Goal: Task Accomplishment & Management: Manage account settings

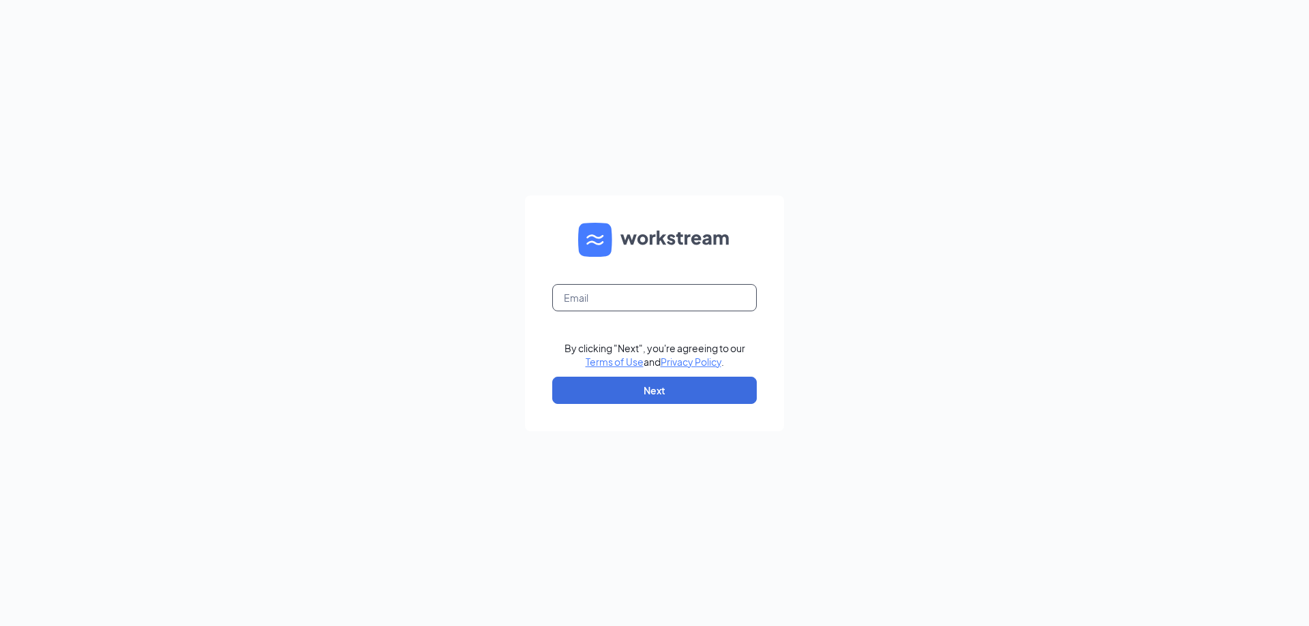
click at [636, 285] on input "text" at bounding box center [654, 297] width 204 height 27
click at [708, 294] on input "text" at bounding box center [654, 297] width 204 height 27
type input "[EMAIL_ADDRESS][PERSON_NAME][DOMAIN_NAME]"
click at [660, 386] on button "Next" at bounding box center [654, 390] width 204 height 27
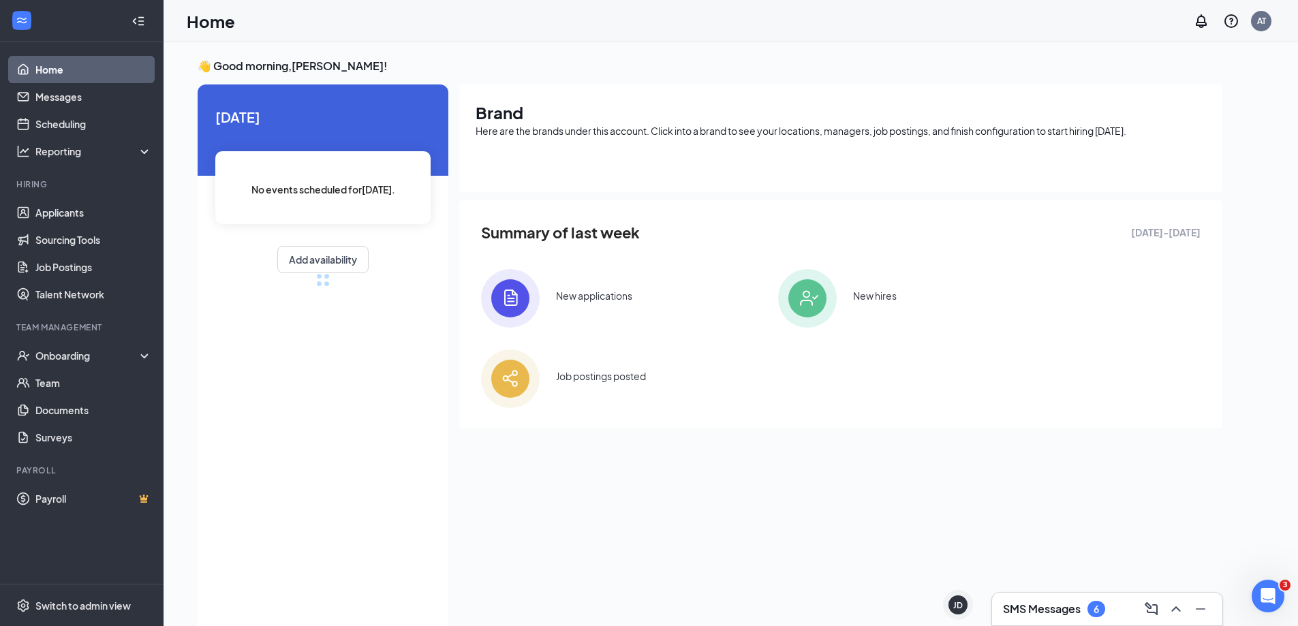
click at [1050, 602] on h3 "SMS Messages" at bounding box center [1042, 609] width 78 height 15
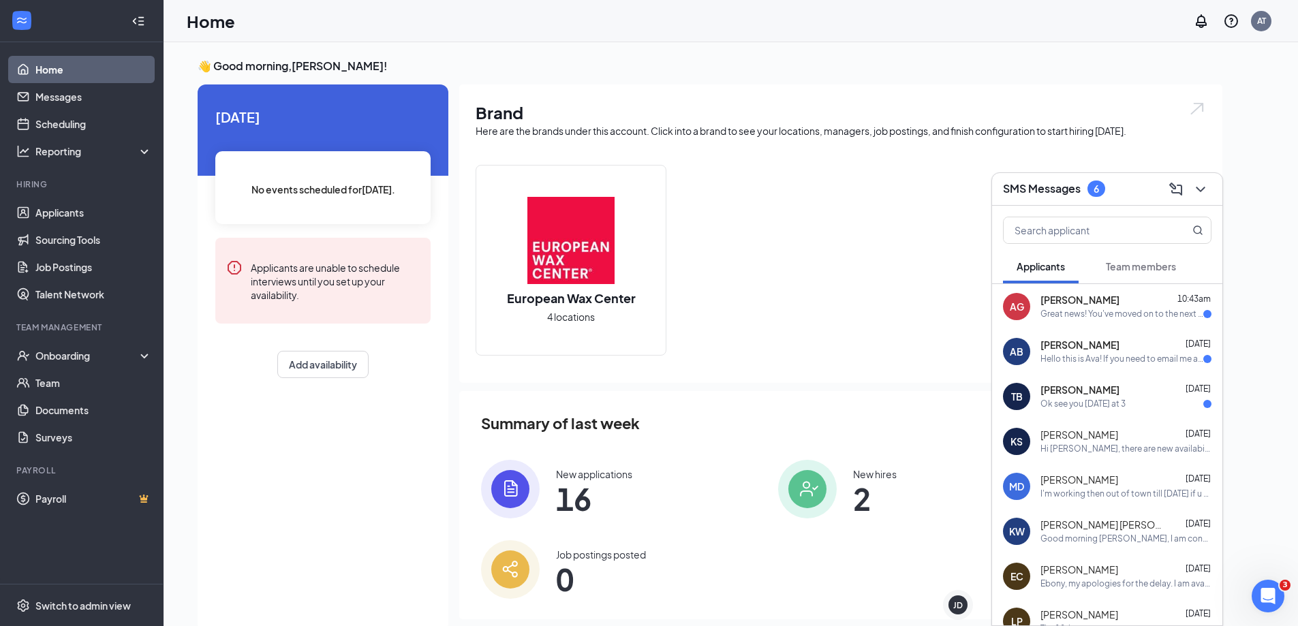
click at [1134, 273] on button "Team members" at bounding box center [1141, 266] width 97 height 34
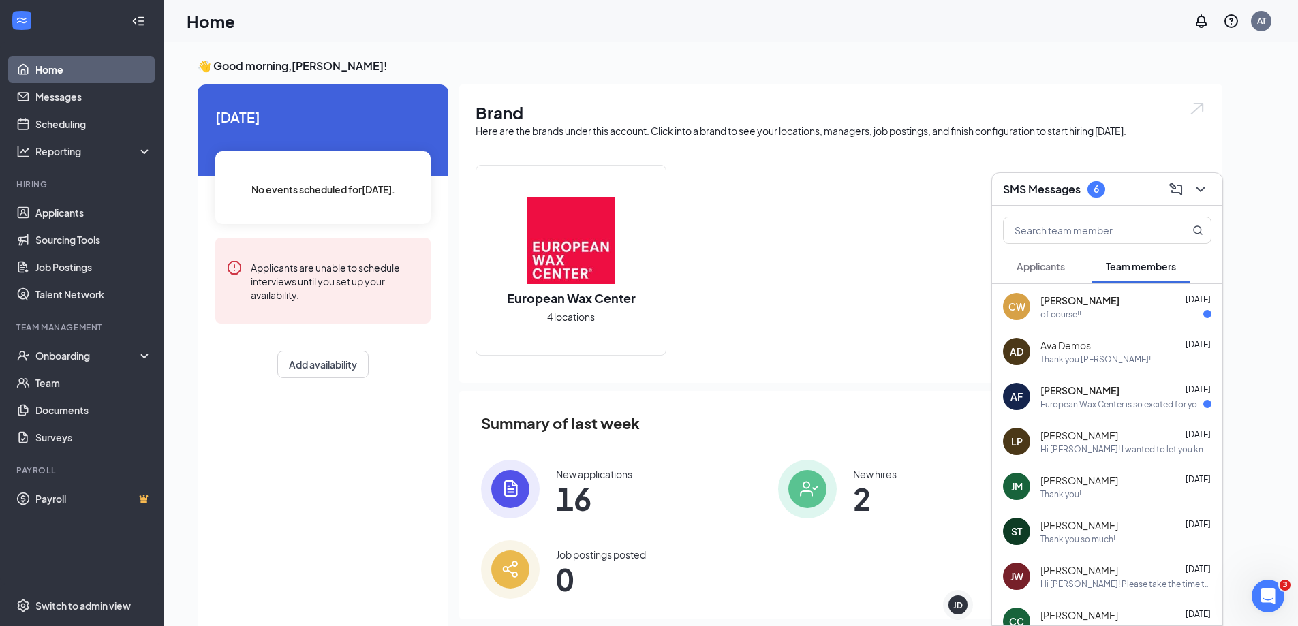
click at [1059, 266] on span "Applicants" at bounding box center [1041, 266] width 48 height 12
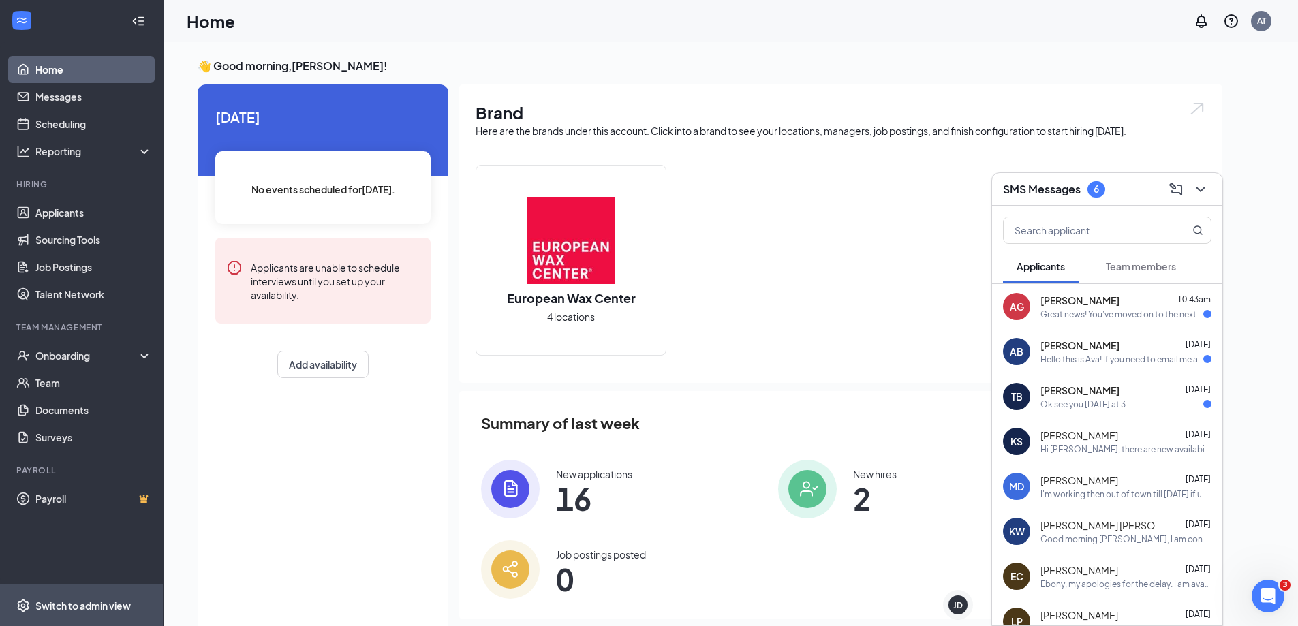
click at [55, 611] on div "Switch to admin view" at bounding box center [82, 606] width 95 height 14
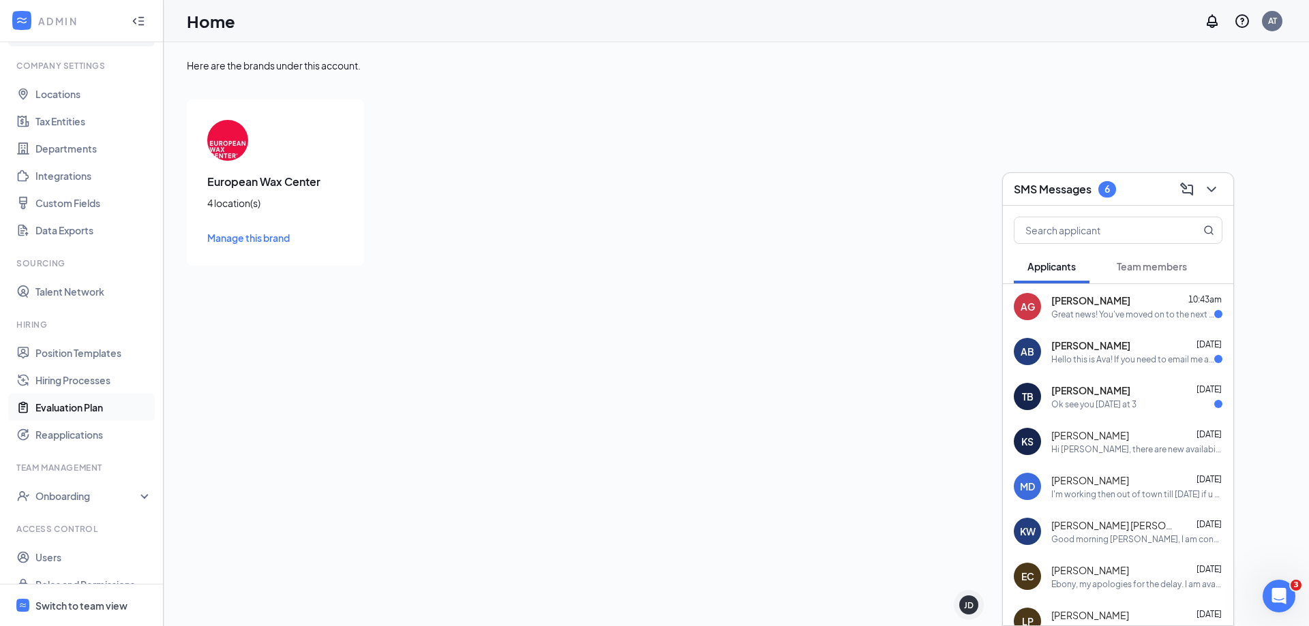
scroll to position [57, 0]
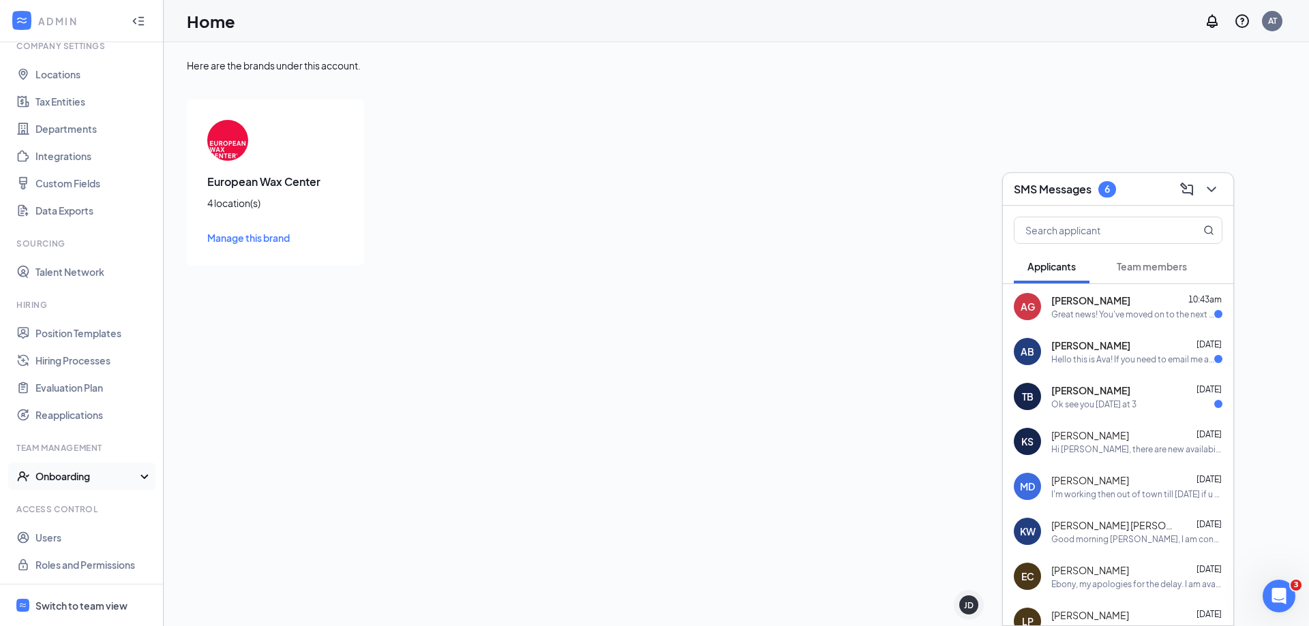
click at [82, 476] on div "Onboarding" at bounding box center [87, 477] width 105 height 14
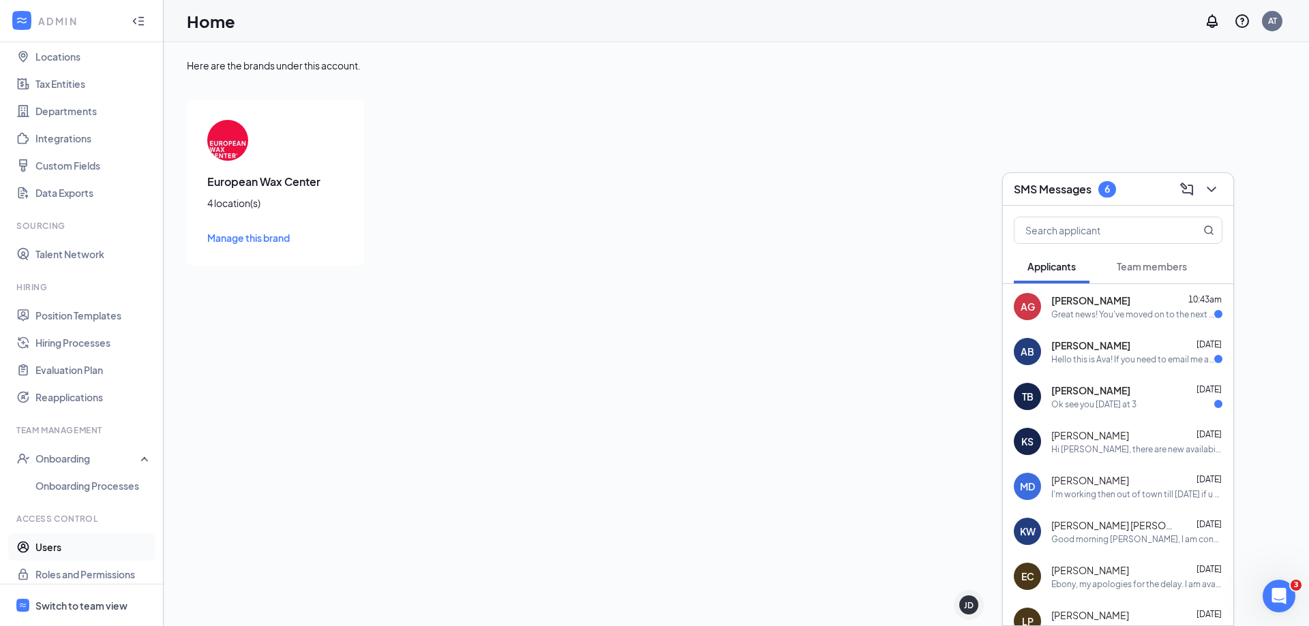
scroll to position [84, 0]
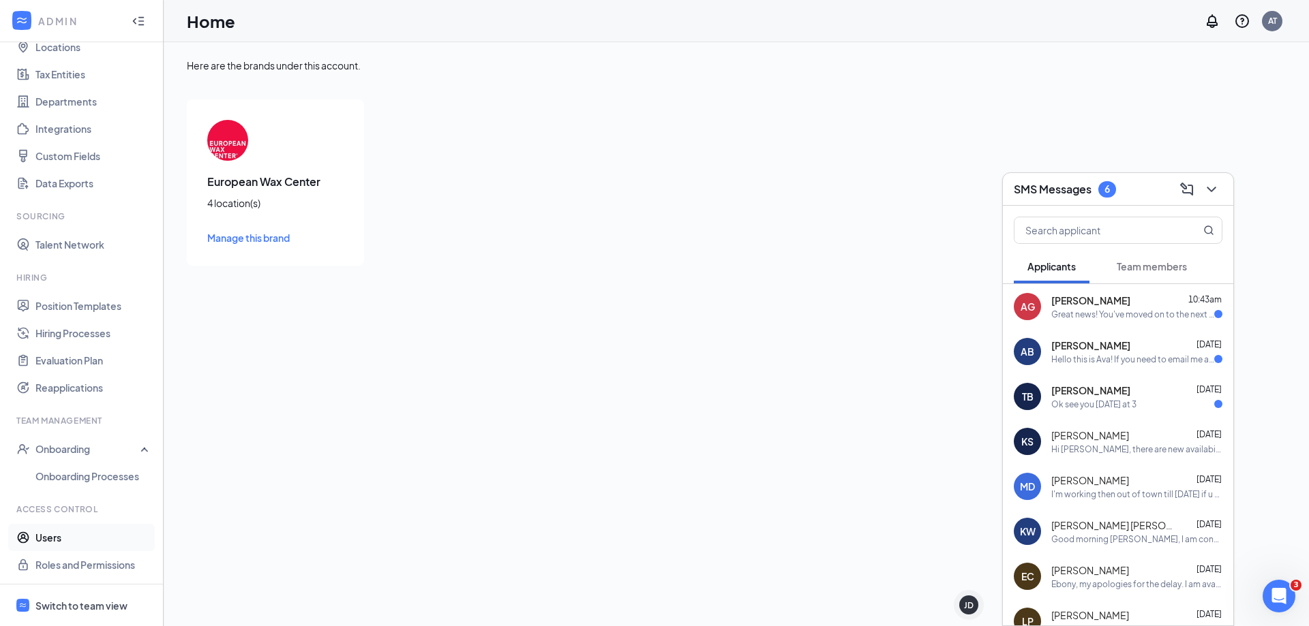
click at [89, 538] on link "Users" at bounding box center [93, 537] width 117 height 27
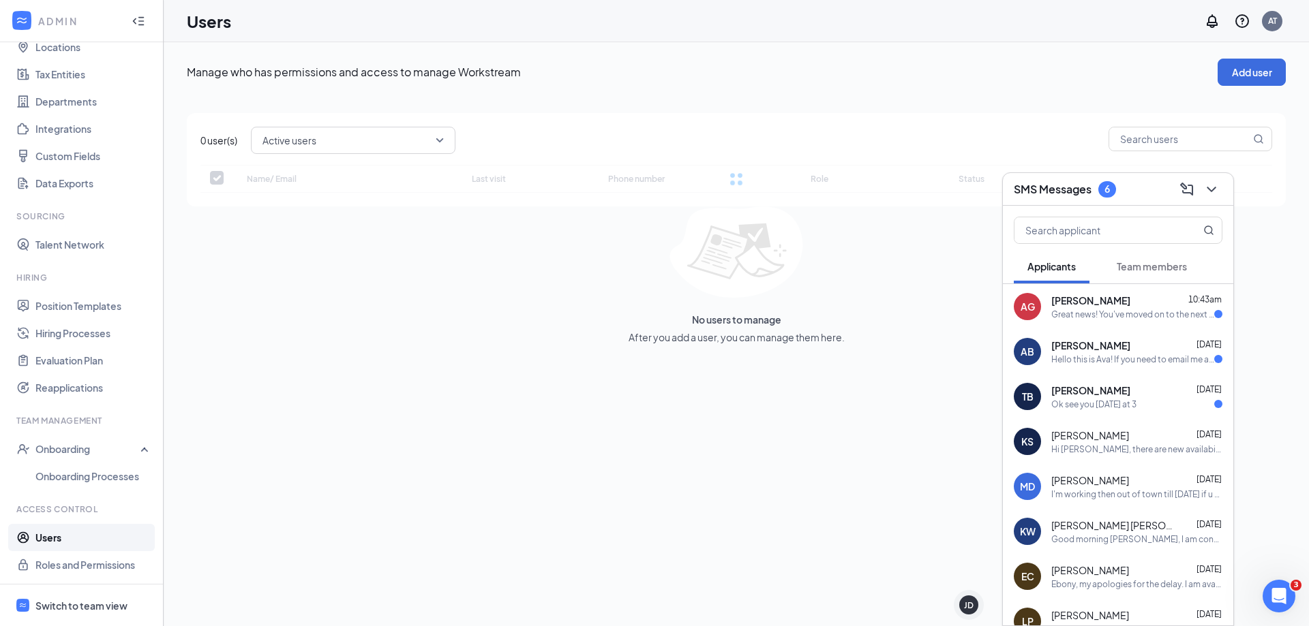
checkbox input "false"
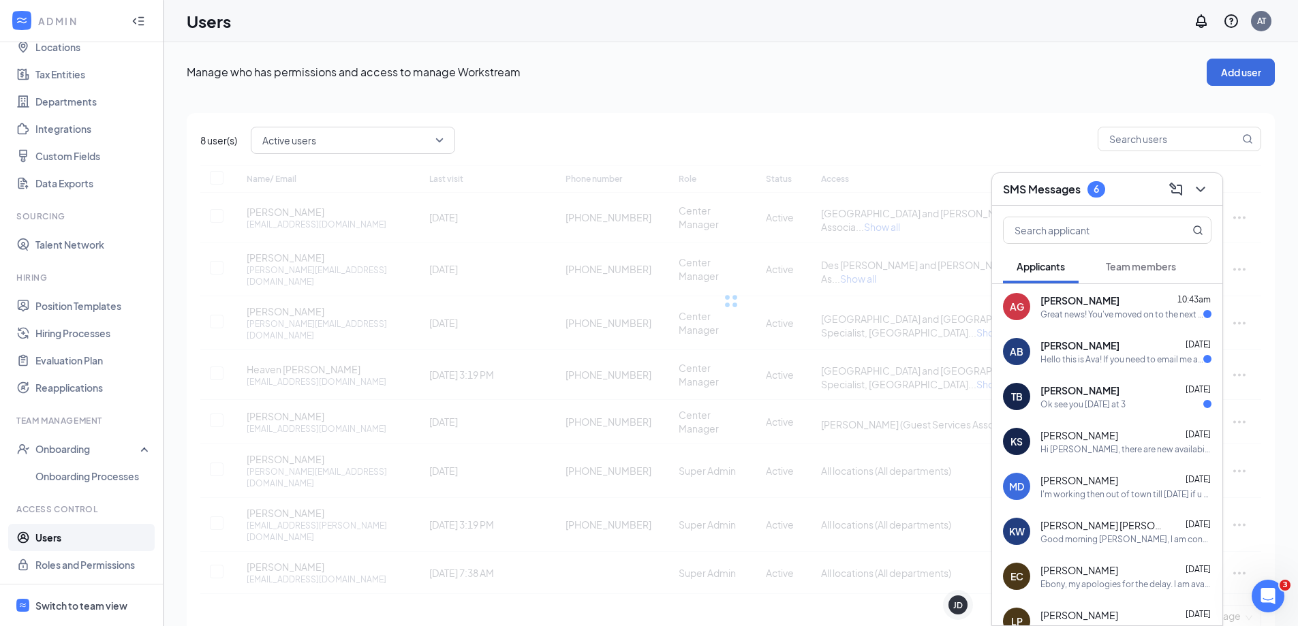
click at [1213, 192] on div "SMS Messages 6" at bounding box center [1107, 189] width 230 height 33
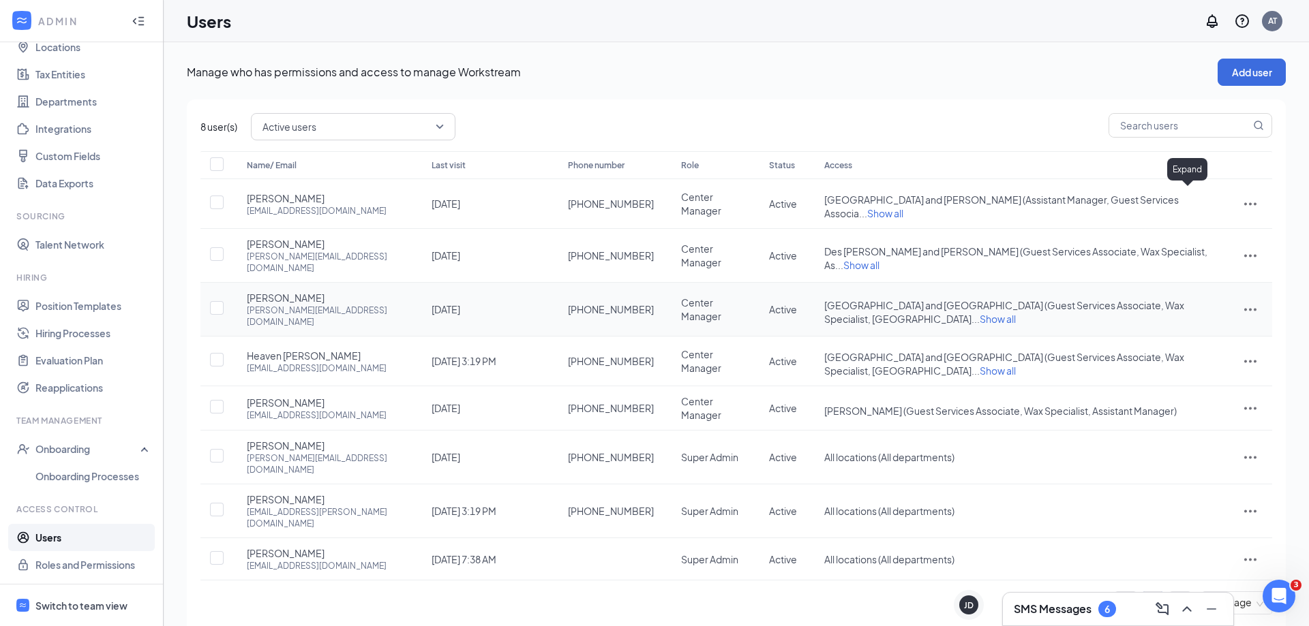
click at [1016, 313] on span "Show all" at bounding box center [997, 319] width 36 height 12
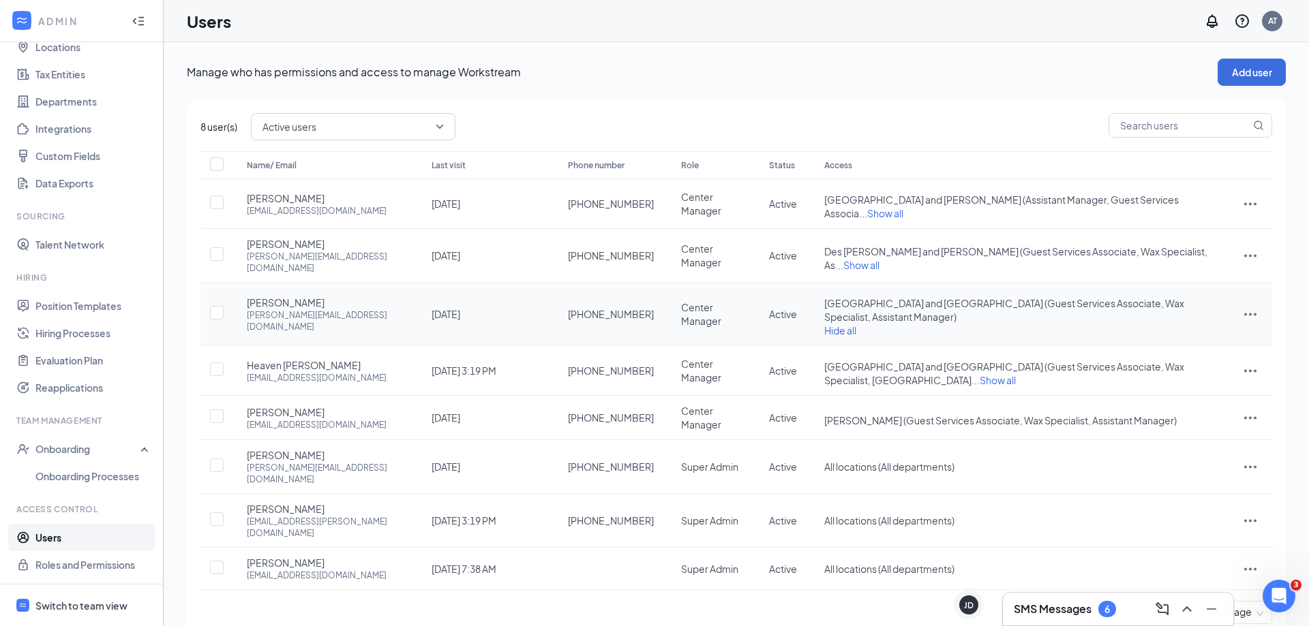
click at [1262, 297] on td at bounding box center [1250, 314] width 44 height 63
click at [1252, 306] on icon "ActionsIcon" at bounding box center [1250, 314] width 16 height 16
click at [1209, 328] on span "Edit user" at bounding box center [1204, 328] width 85 height 15
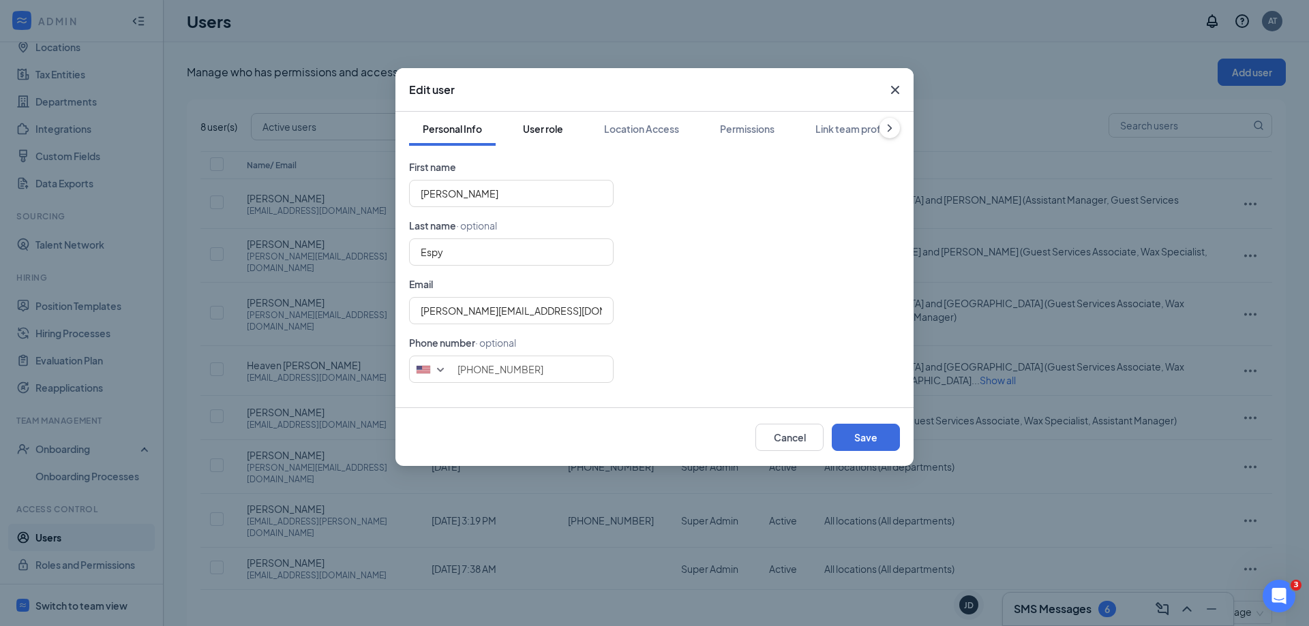
drag, startPoint x: 528, startPoint y: 130, endPoint x: 538, endPoint y: 128, distance: 9.8
click at [528, 130] on div "User role" at bounding box center [543, 129] width 40 height 14
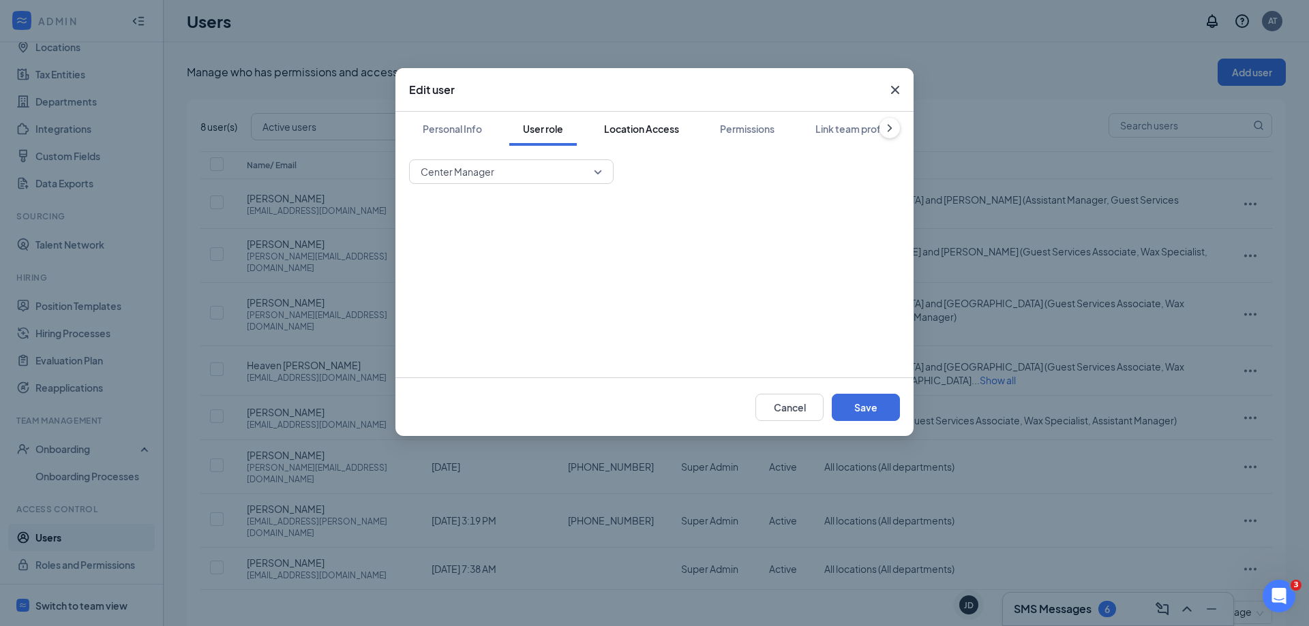
click at [633, 126] on div "Location Access" at bounding box center [641, 129] width 75 height 14
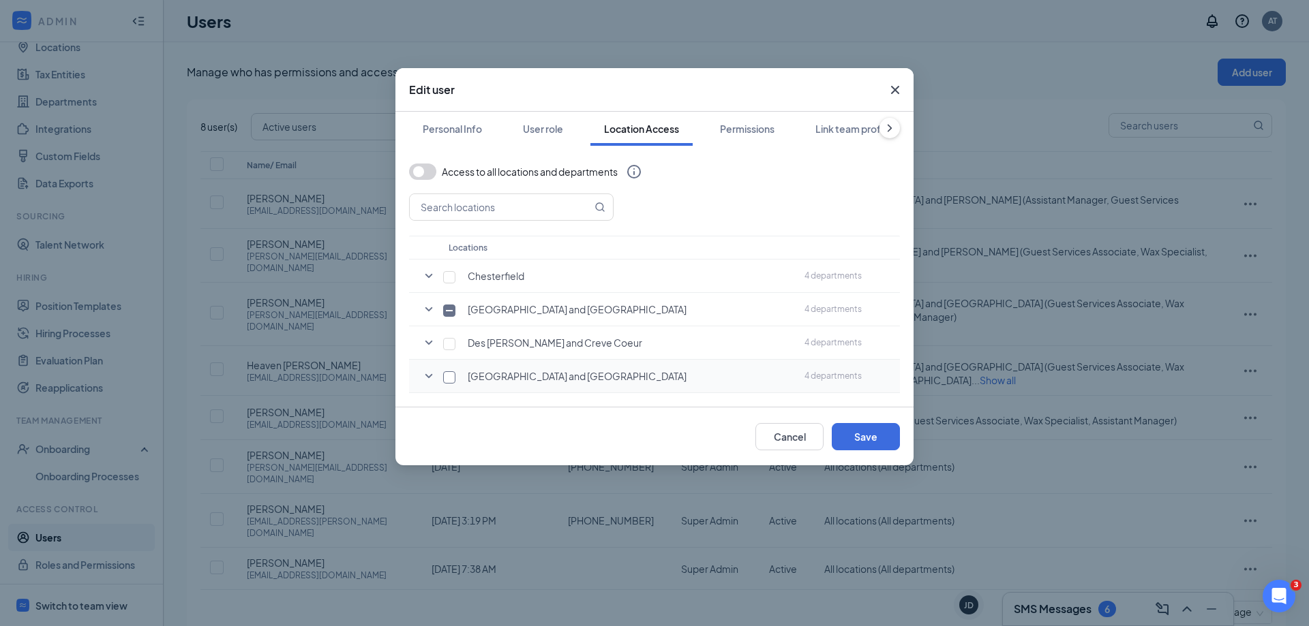
click at [453, 380] on input "checkbox" at bounding box center [449, 377] width 12 height 12
checkbox input "true"
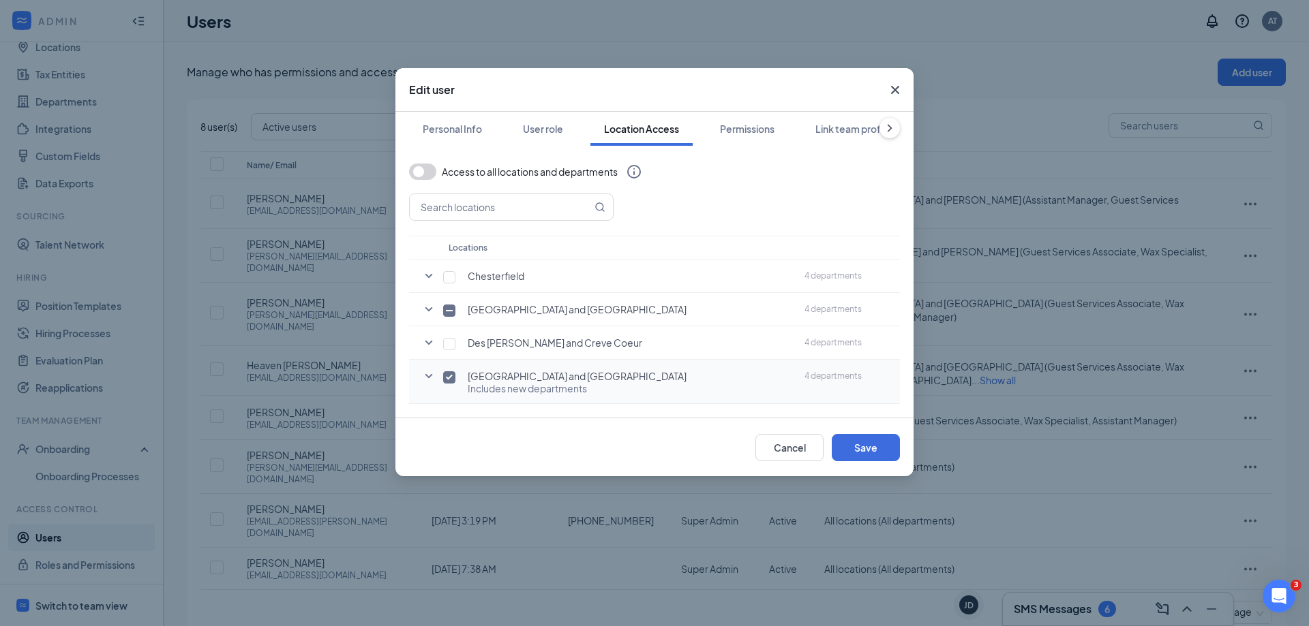
click at [427, 377] on icon "SmallChevronDown" at bounding box center [428, 376] width 7 height 4
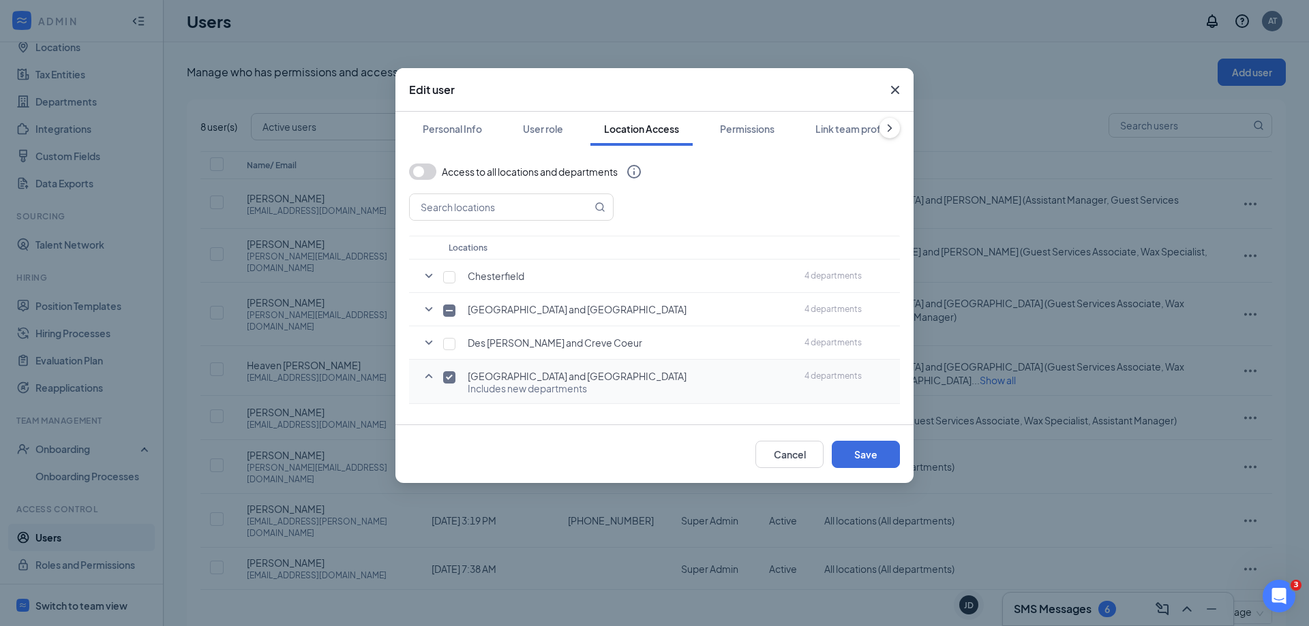
scroll to position [116, 0]
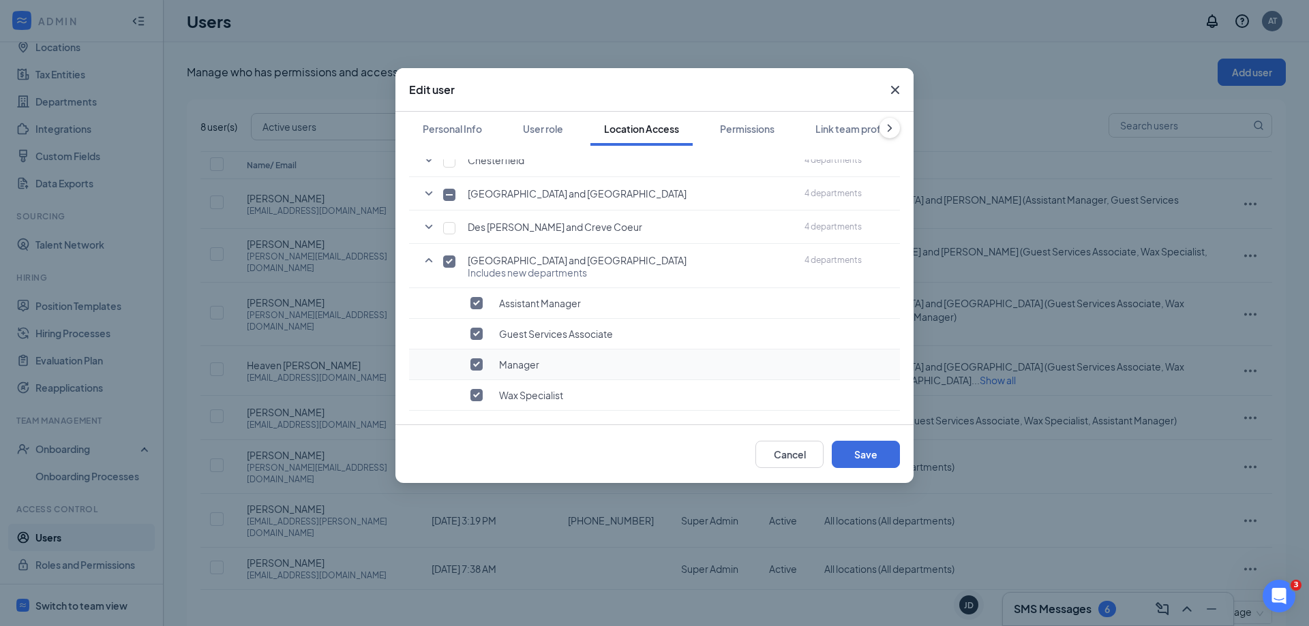
click at [475, 367] on input "checkbox" at bounding box center [476, 365] width 12 height 12
checkbox input "false"
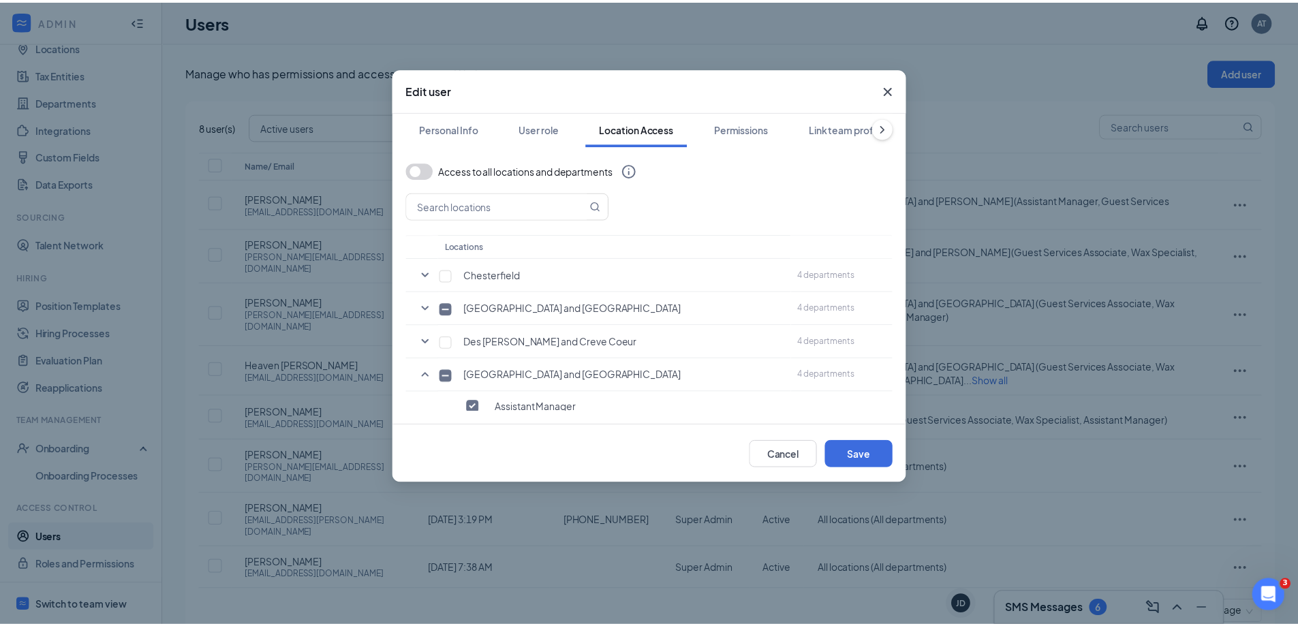
scroll to position [0, 0]
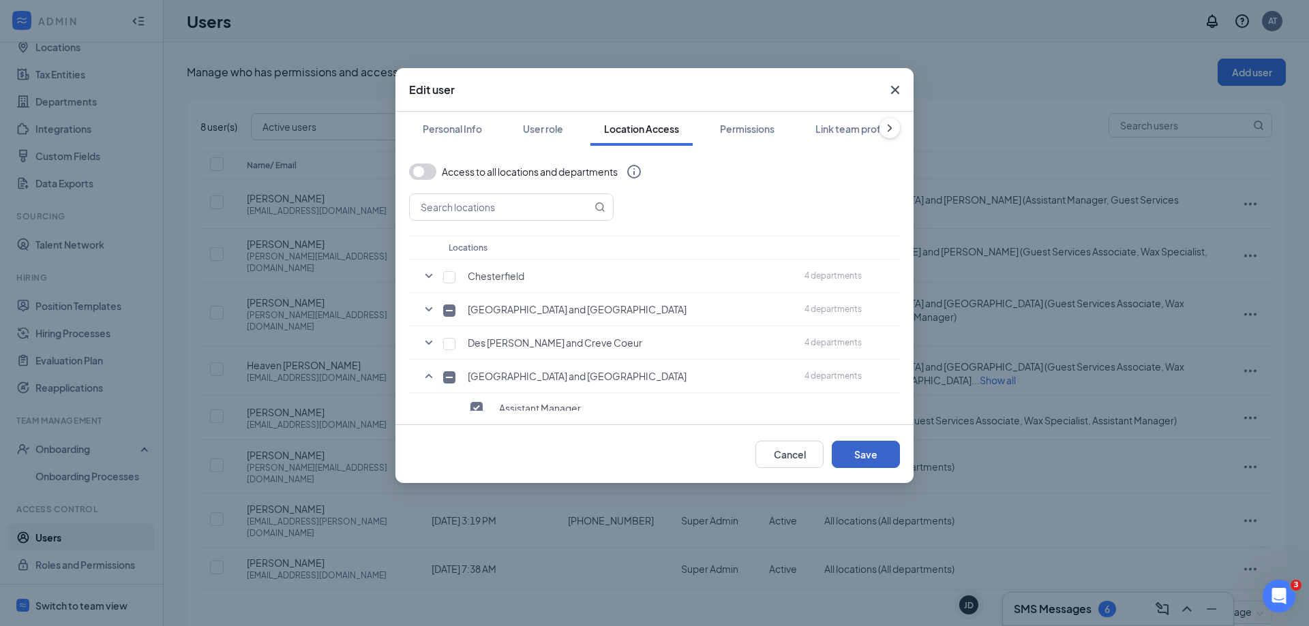
click at [883, 449] on button "Save" at bounding box center [866, 454] width 68 height 27
